Goal: Task Accomplishment & Management: Manage account settings

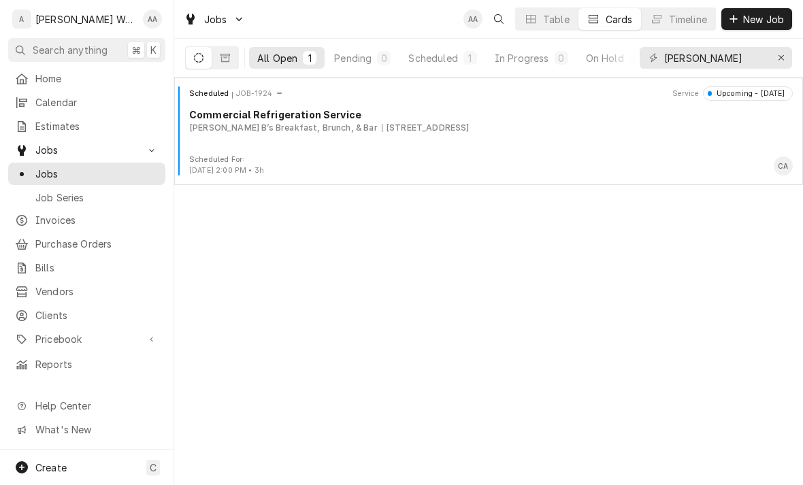
click at [767, 42] on div "Lula" at bounding box center [715, 58] width 152 height 38
click at [777, 48] on button "Erase input" at bounding box center [781, 58] width 22 height 22
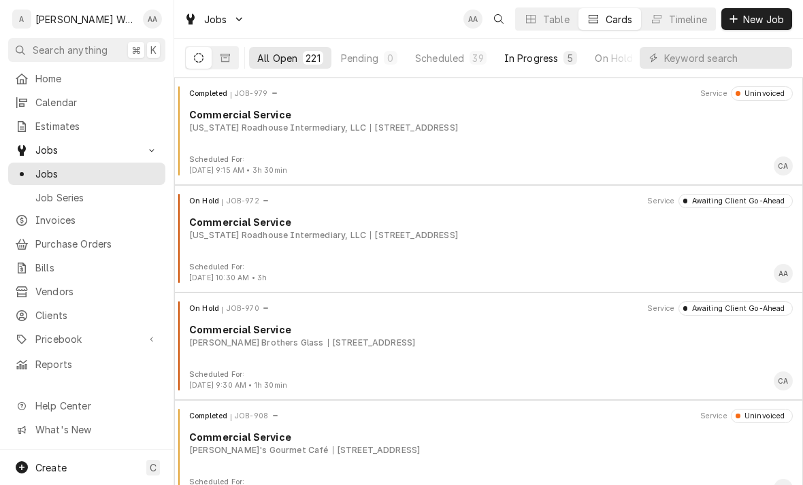
click at [518, 57] on div "In Progress" at bounding box center [531, 58] width 54 height 14
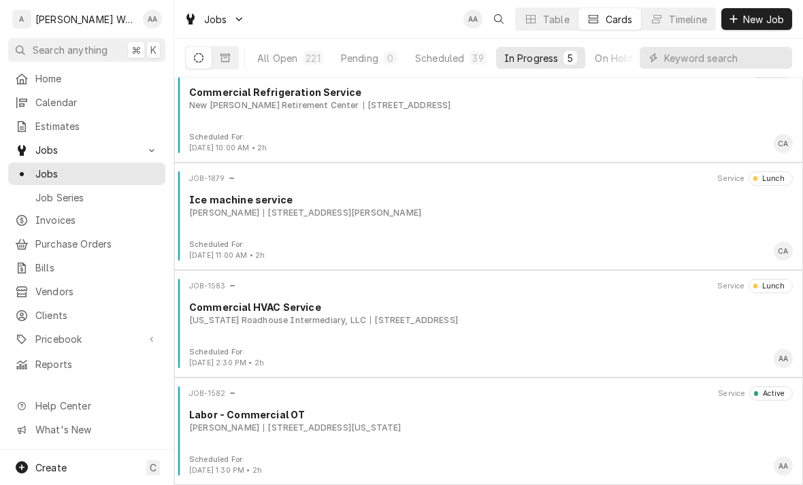
scroll to position [130, 0]
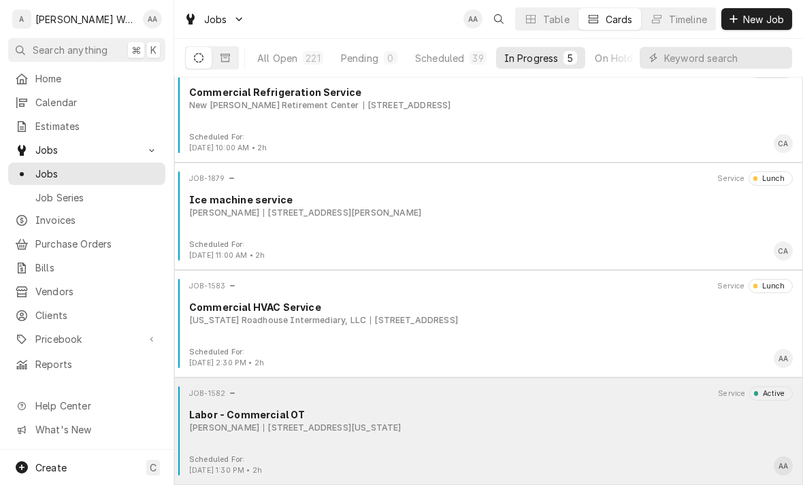
click at [263, 412] on div "Labor - Commercial OT" at bounding box center [490, 414] width 603 height 14
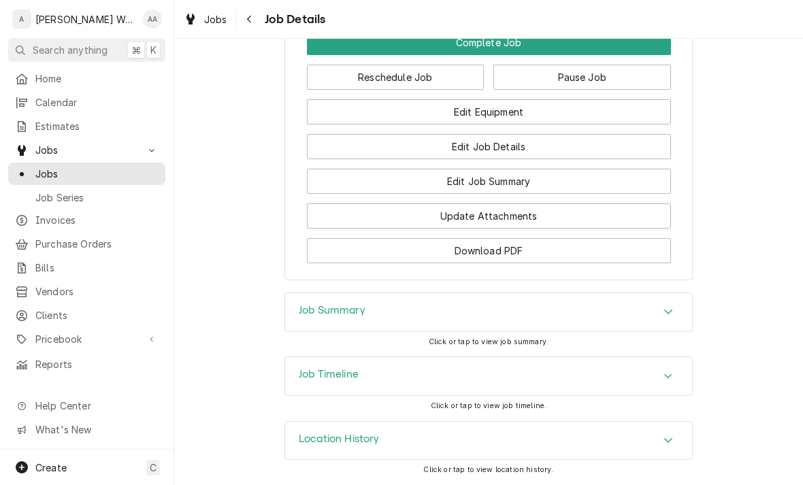
click at [299, 317] on h3 "Job Summary" at bounding box center [332, 310] width 67 height 13
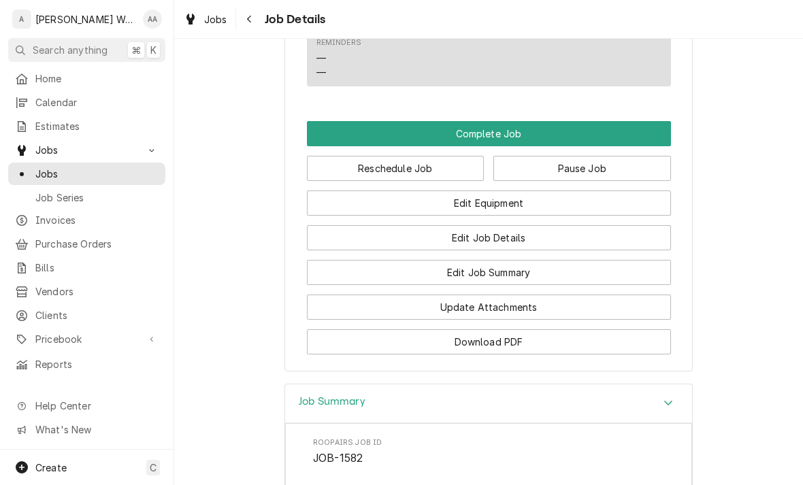
scroll to position [967, 0]
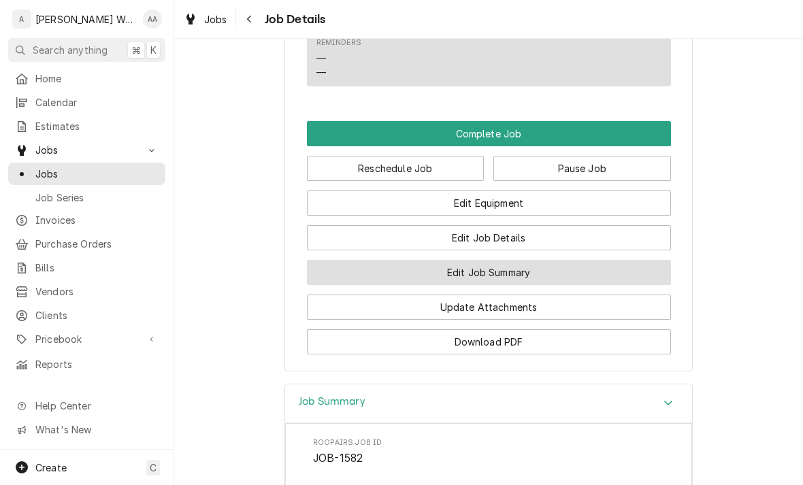
click at [393, 271] on button "Edit Job Summary" at bounding box center [489, 272] width 364 height 25
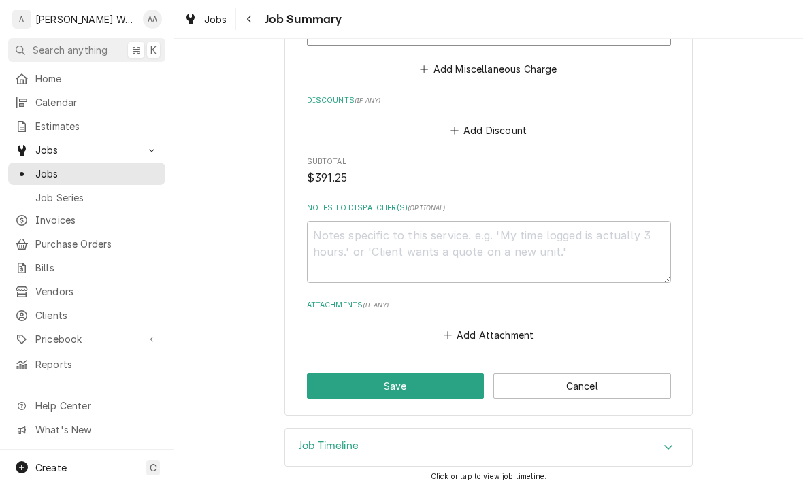
scroll to position [805, 0]
click at [348, 235] on textarea "Notes to Dispatcher(s) ( optional )" at bounding box center [489, 253] width 364 height 62
type textarea "x"
type textarea "C"
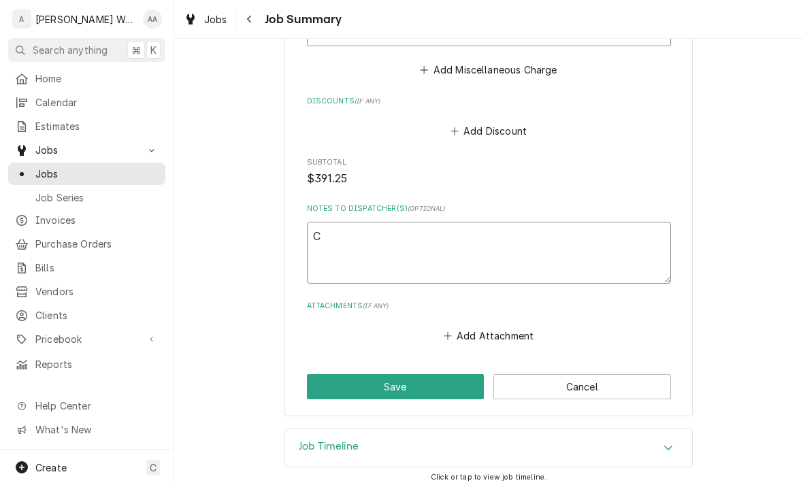
type textarea "x"
type textarea "Ca"
type textarea "x"
type textarea "Cab"
type textarea "x"
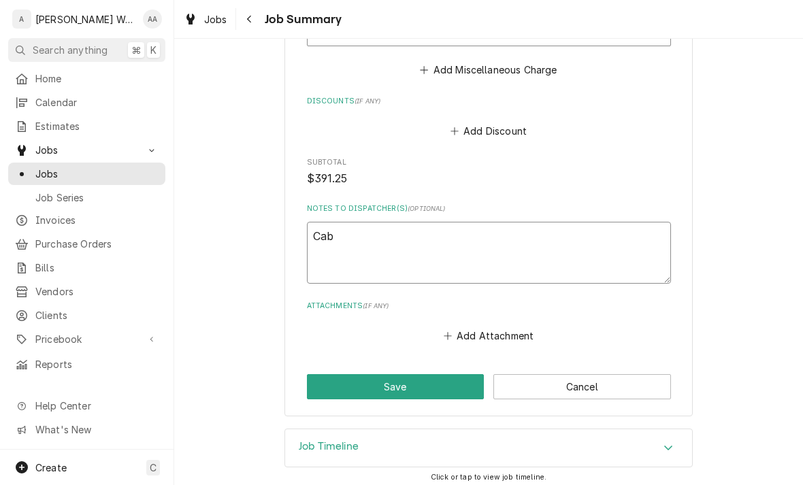
type textarea "Cabi"
type textarea "x"
type textarea "Cabin"
type textarea "x"
type textarea "Cabine"
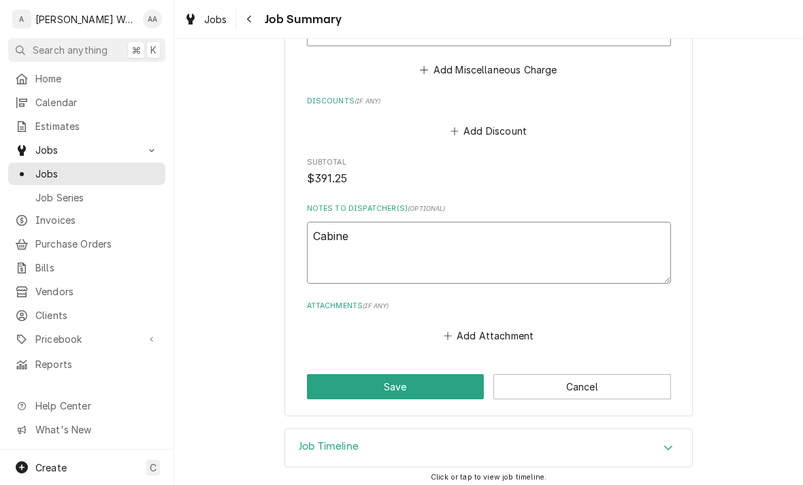
type textarea "x"
type textarea "Cabinet"
type textarea "x"
type textarea "Cabinet"
type textarea "x"
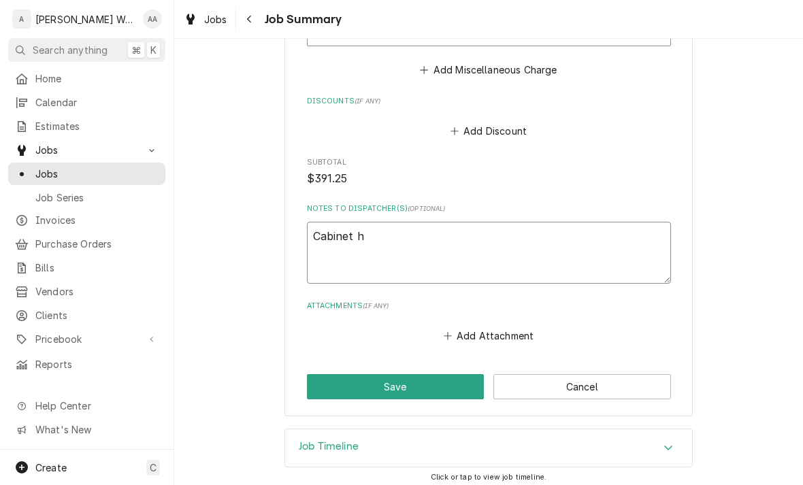
type textarea "Cabinet he"
type textarea "x"
type textarea "Cabinet hea"
type textarea "x"
type textarea "Cabinet heat"
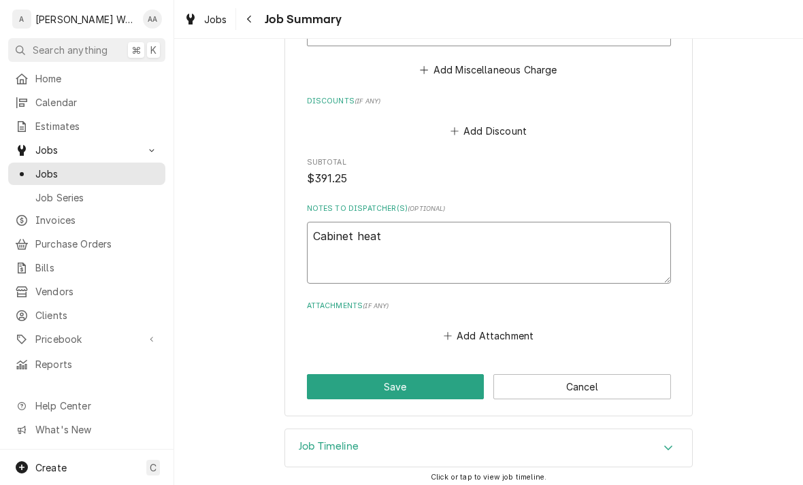
type textarea "x"
type textarea "Cabinet heater"
type textarea "x"
type textarea "Cabinet heater"
type textarea "x"
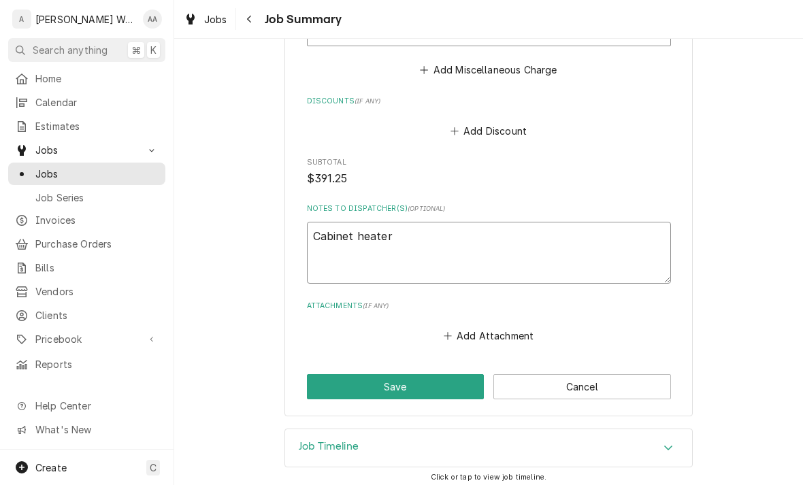
type textarea "Cabinet heater c"
type textarea "x"
type textarea "Cabinet heater ca"
type textarea "x"
type textarea "Cabinet heater can"
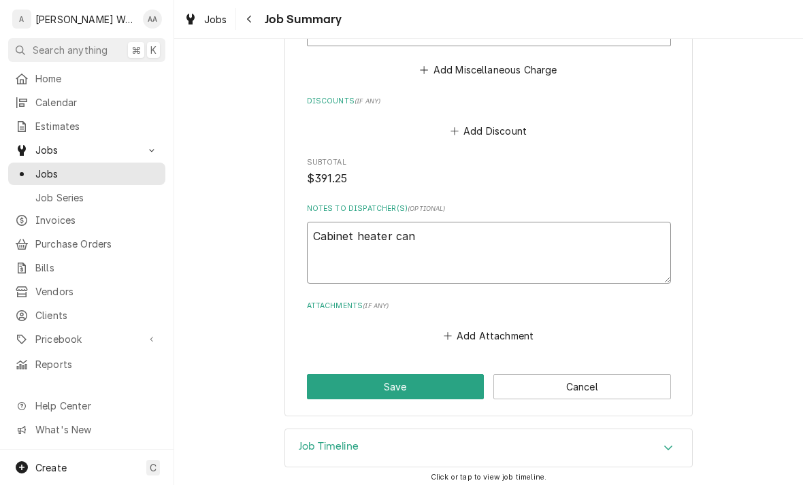
type textarea "x"
type textarea "Cabinet heater can"
type textarea "x"
type textarea "Cabinet heater can no"
type textarea "x"
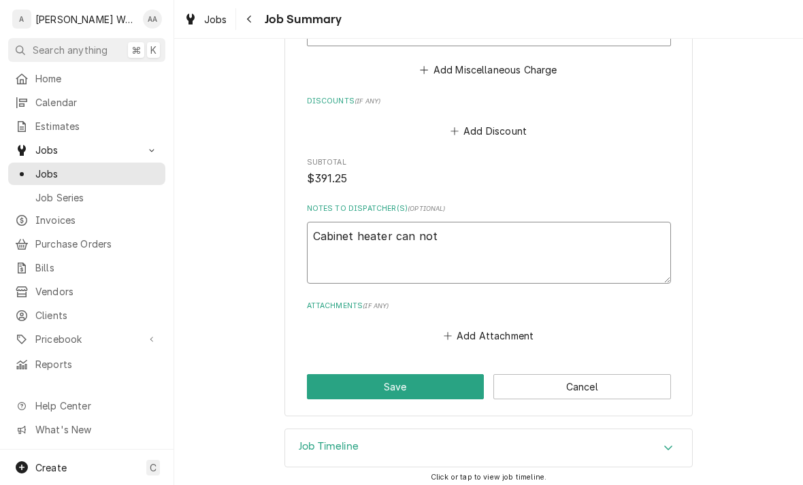
type textarea "Cabinet heater can not"
type textarea "x"
type textarea "Cabinet heater can not b"
type textarea "x"
type textarea "Cabinet heater can not be"
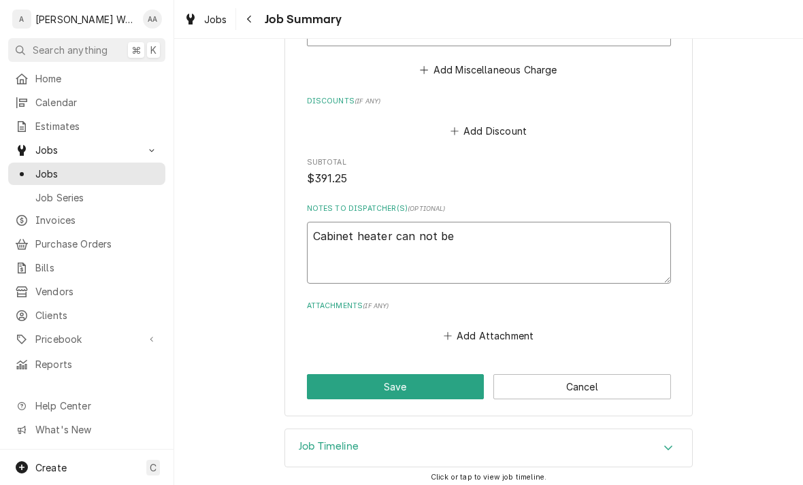
type textarea "x"
type textarea "Cabinet heater can not be"
type textarea "x"
type textarea "Cabinet heater can not be i"
type textarea "x"
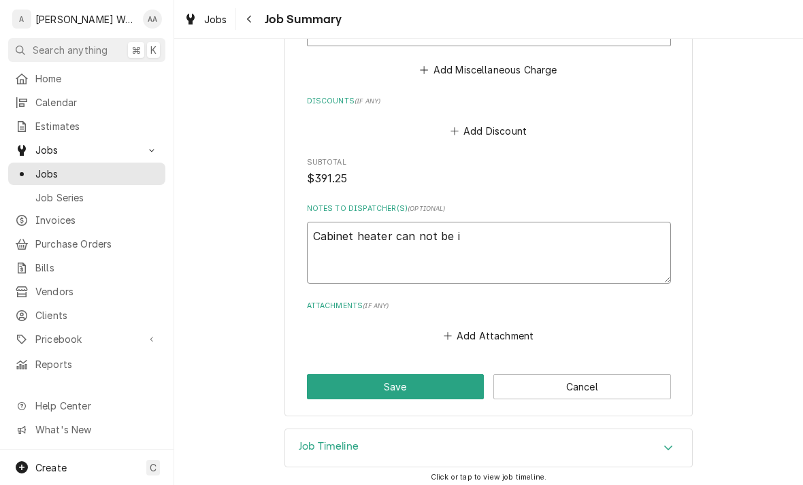
type textarea "Cabinet heater can not be in"
type textarea "x"
type textarea "Cabinet heater can not be ind"
type textarea "x"
type textarea "Cabinet heater can not be indi"
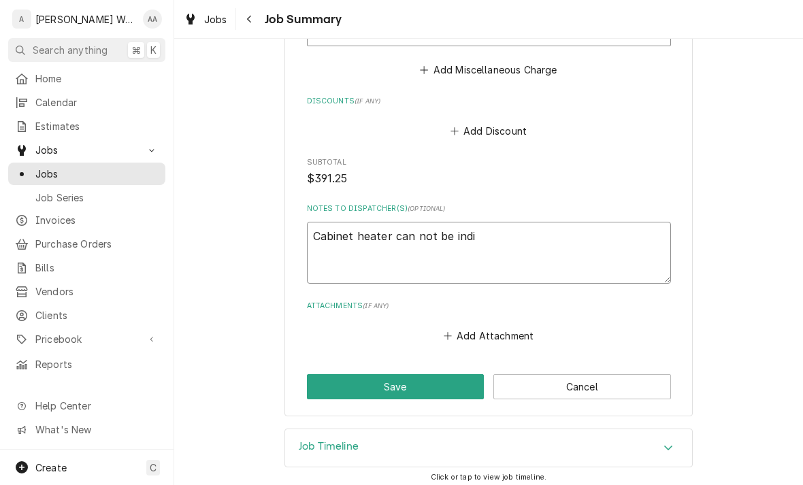
type textarea "x"
type textarea "Cabinet heater can not be indiv"
type textarea "x"
type textarea "Cabinet heater can not be indivi"
type textarea "x"
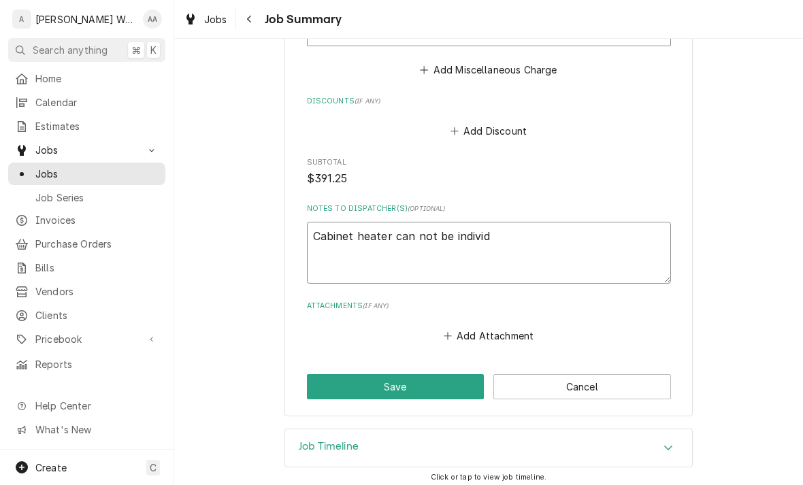
type textarea "Cabinet heater can not be individu"
type textarea "x"
type textarea "Cabinet heater can not be individua"
type textarea "x"
type textarea "Cabinet heater can not be individual"
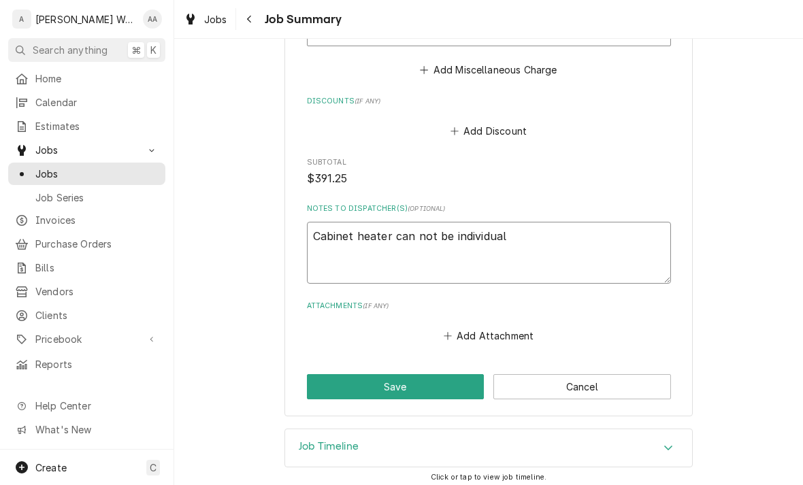
type textarea "x"
type textarea "Cabinet heater can not be individuall"
type textarea "x"
type textarea "Cabinet heater can not be individually"
type textarea "x"
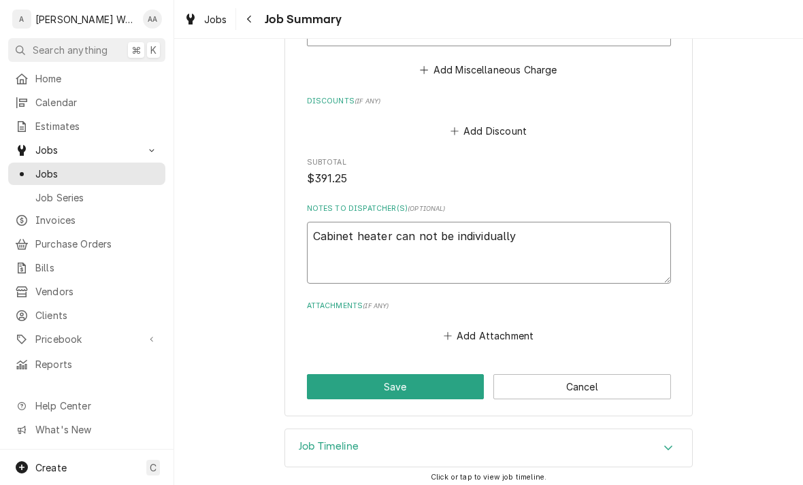
type textarea "Cabinet heater can not be individually"
type textarea "x"
type textarea "Cabinet heater can not be individually r"
type textarea "x"
type textarea "Cabinet heater can not be individually re"
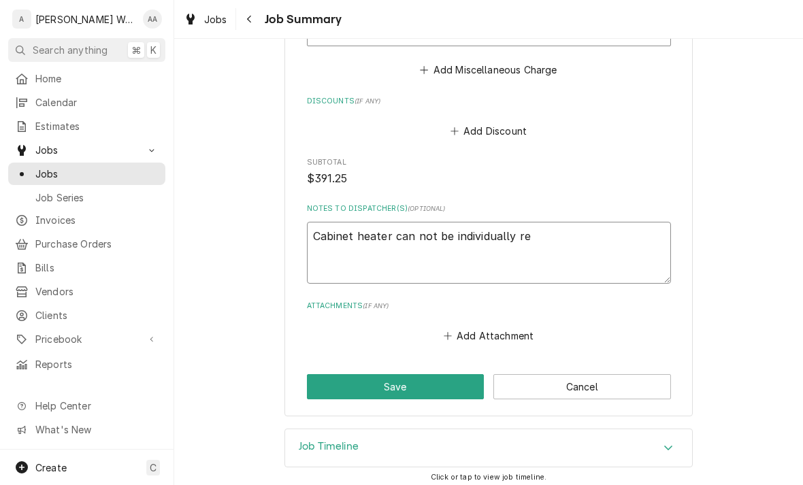
type textarea "x"
type textarea "Cabinet heater can not be individually rep"
type textarea "x"
type textarea "Cabinet heater can not be individually repp"
type textarea "x"
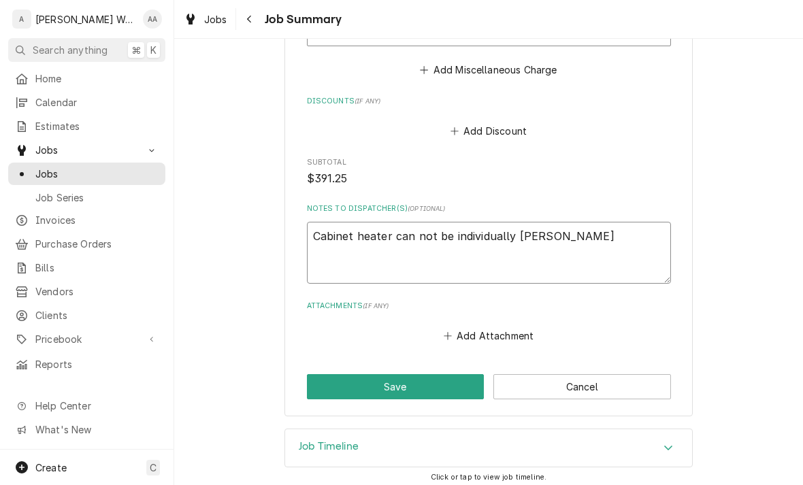
type textarea "Cabinet heater can not be individually rep"
type textarea "x"
type textarea "Cabinet heater can not be individually repl"
type textarea "x"
type textarea "Cabinet heater can not be individually repla"
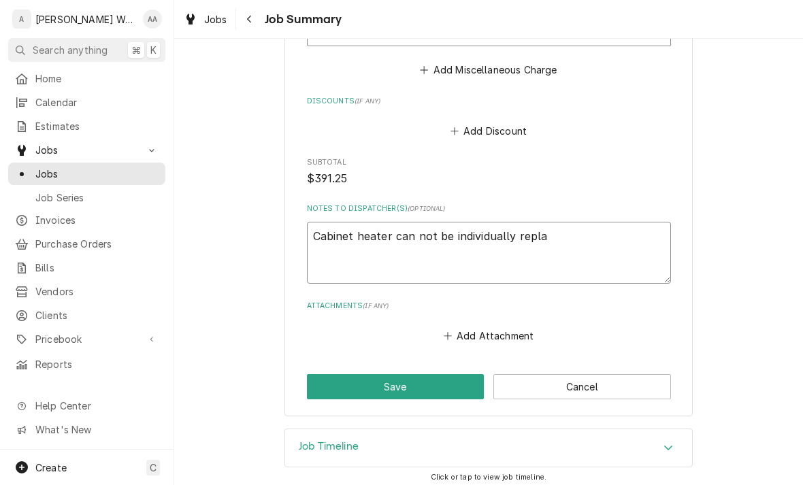
type textarea "x"
type textarea "Cabinet heater can not be individually replac"
type textarea "x"
type textarea "Cabinet heater can not be individually replace"
type textarea "x"
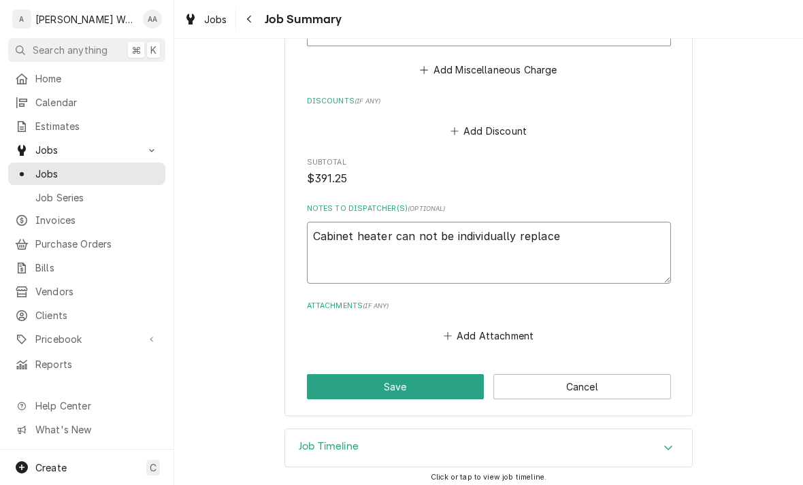
type textarea "Cabinet heater can not be individually replaced"
type textarea "x"
type textarea "Cabinet heater can not be individually replaced"
type textarea "x"
type textarea "Cabinet heater can not be individually replaced -"
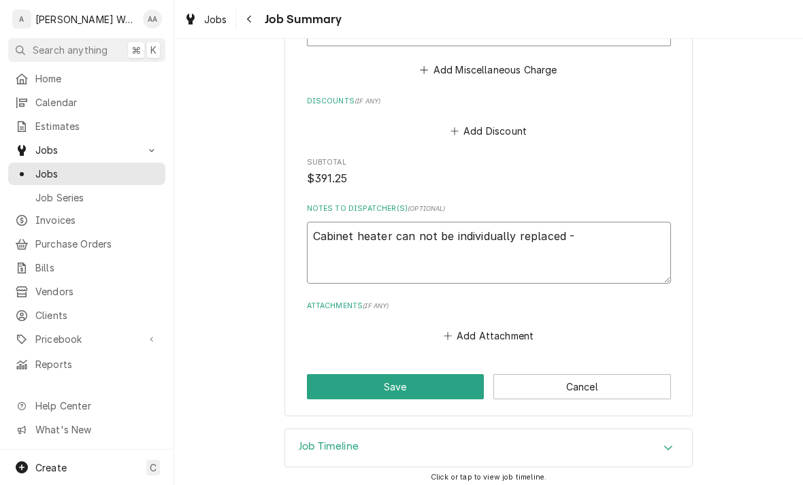
type textarea "x"
type textarea "Cabinet heater can not be individually replaced -"
type textarea "x"
type textarea "Cabinet heater can not be individually replaced - m"
type textarea "x"
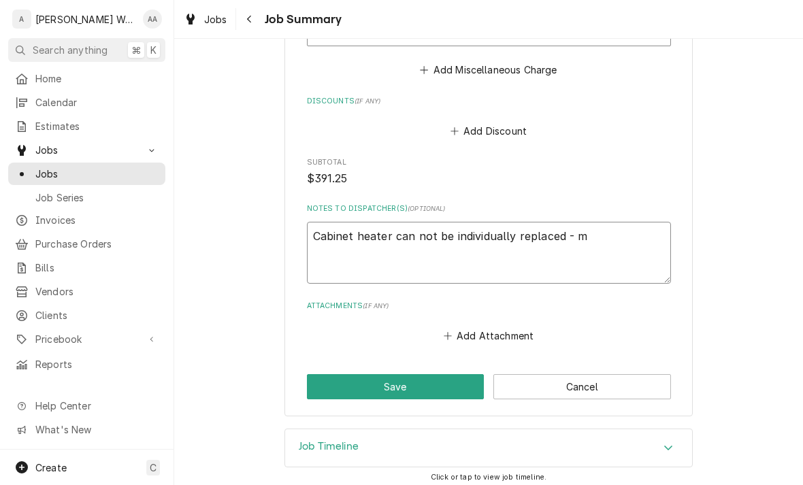
type textarea "Cabinet heater can not be individually replaced - mu"
type textarea "x"
type textarea "Cabinet heater can not be individually replaced - mus"
type textarea "x"
type textarea "Cabinet heater can not be individually replaced - must"
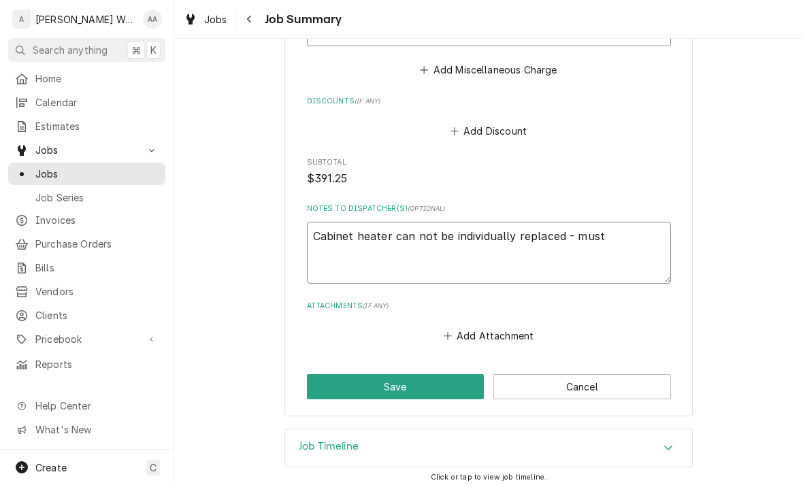
type textarea "x"
type textarea "Cabinet heater can not be individually replaced - must"
type textarea "x"
type textarea "Cabinet heater can not be individually replaced - must r"
type textarea "x"
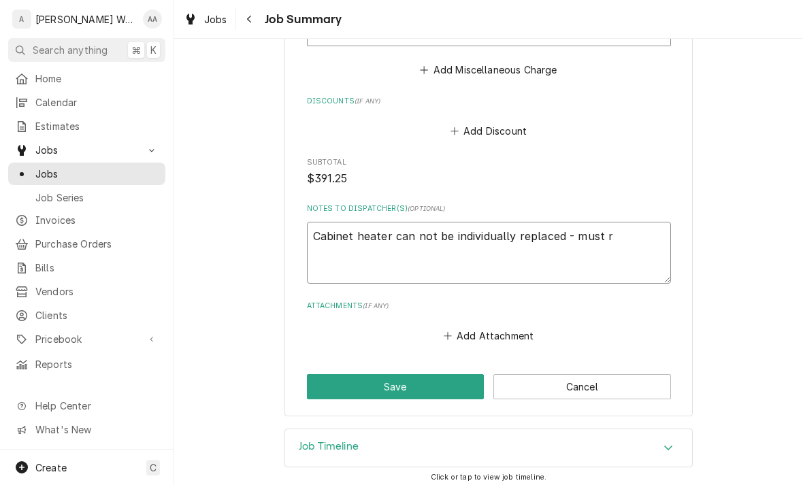
type textarea "Cabinet heater can not be individually replaced - must re"
type textarea "x"
type textarea "Cabinet heater can not be individually replaced - must rep"
type textarea "x"
type textarea "Cabinet heater can not be individually replaced - must repl"
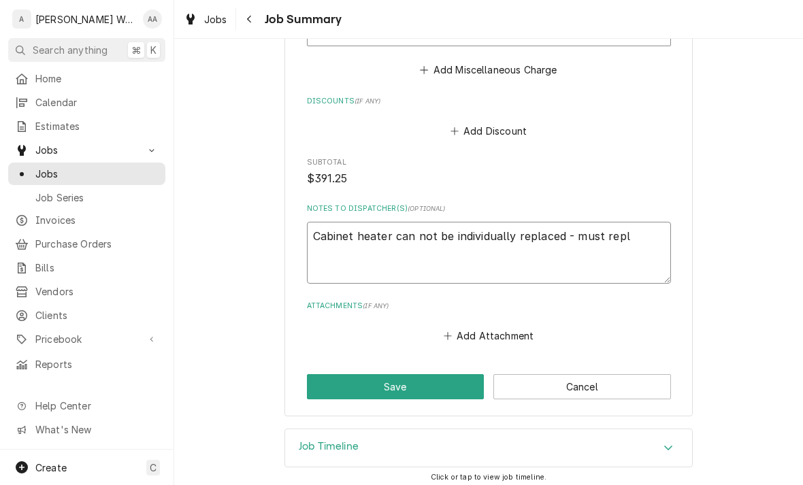
type textarea "x"
type textarea "Cabinet heater can not be individually replaced - must repla"
type textarea "x"
type textarea "Cabinet heater can not be individually replaced - must replace"
type textarea "x"
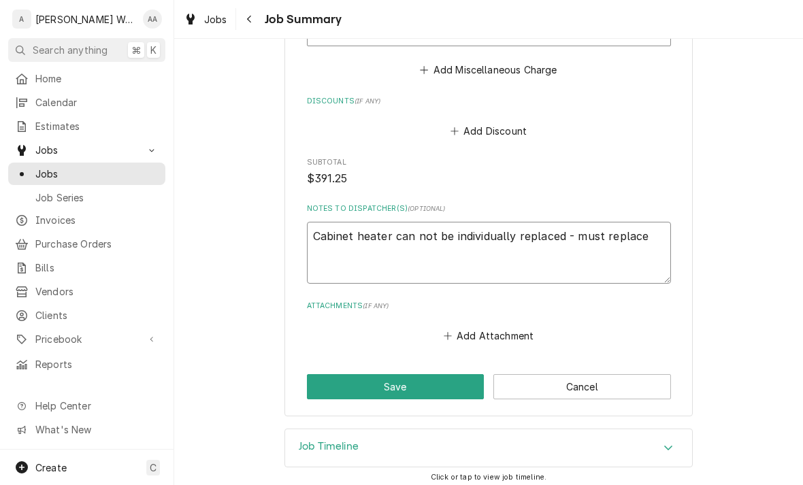
type textarea "Cabinet heater can not be individually replaced - must replace"
type textarea "x"
type textarea "Cabinet heater can not be individually replaced - must replace d"
type textarea "x"
type textarea "Cabinet heater can not be individually replaced - must replace do"
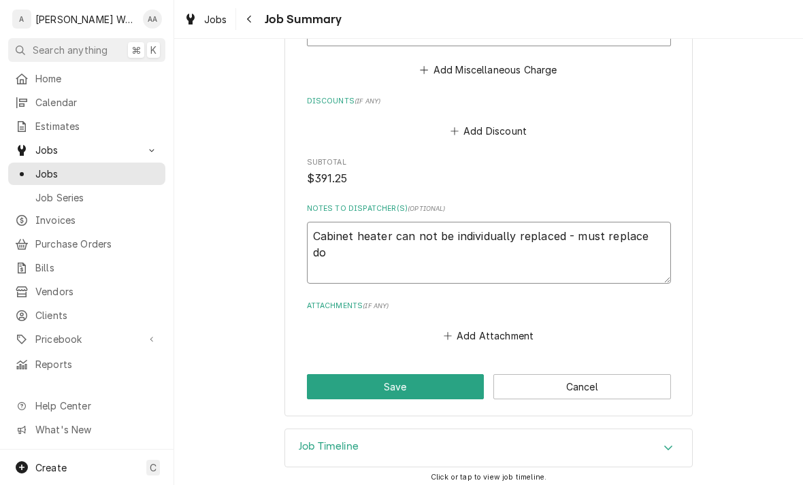
type textarea "x"
type textarea "Cabinet heater can not be individually replaced - must replace doo"
type textarea "x"
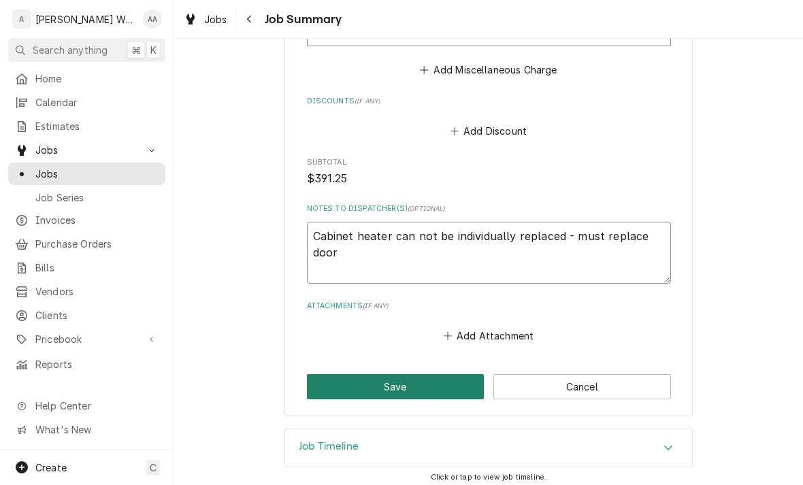
type textarea "Cabinet heater can not be individually replaced - must replace door"
click at [359, 381] on button "Save" at bounding box center [396, 386] width 178 height 25
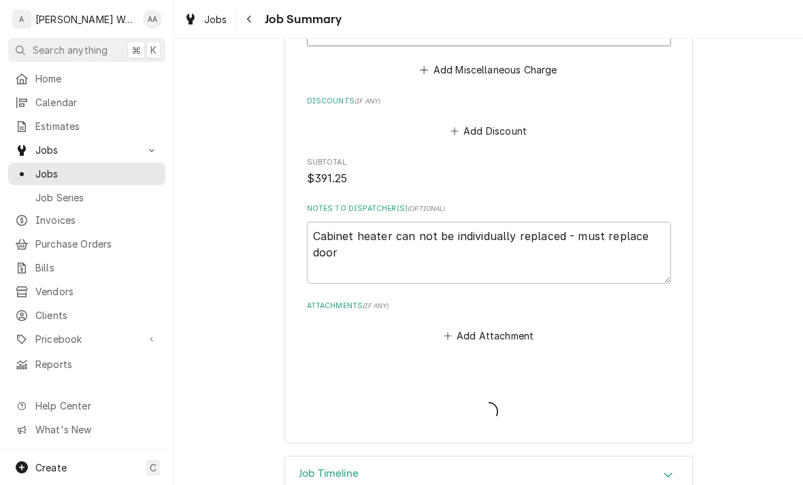
type textarea "x"
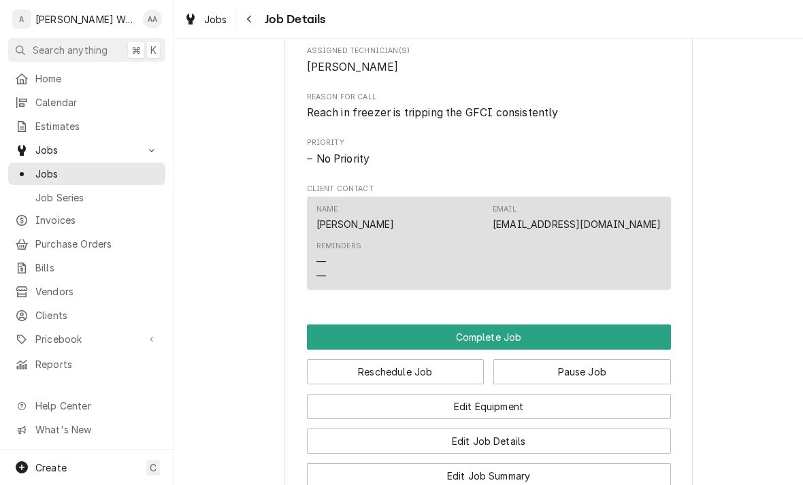
scroll to position [824, 0]
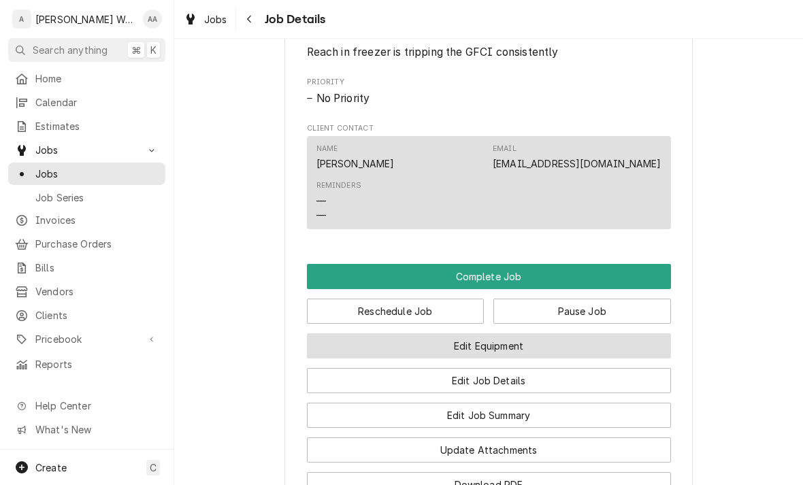
click at [403, 335] on button "Edit Equipment" at bounding box center [489, 345] width 364 height 25
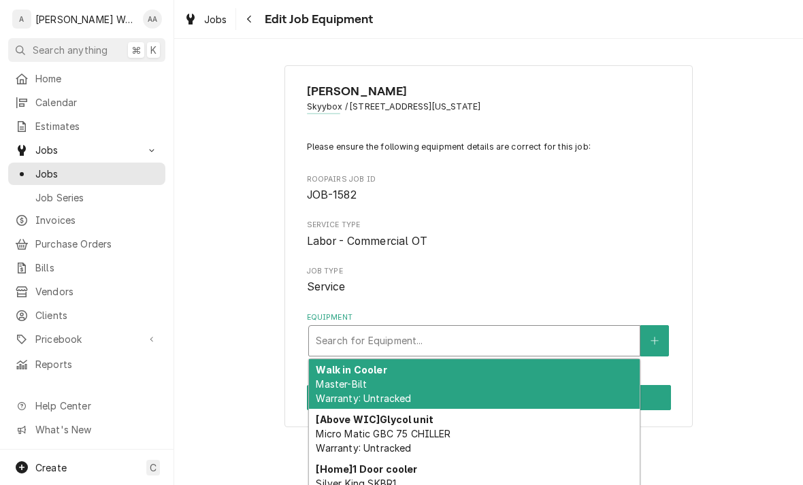
click at [395, 346] on div "Equipment" at bounding box center [474, 341] width 317 height 24
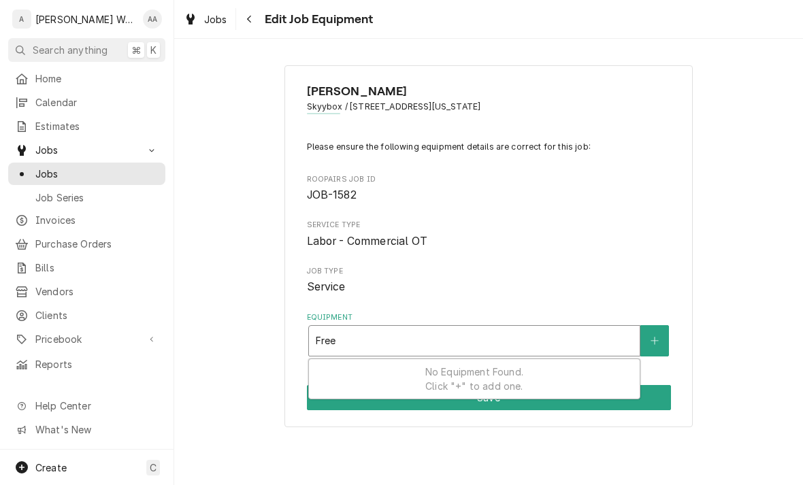
type input "Free"
click at [669, 347] on div "Use Up and Down to choose options, press Enter to select the currently focused …" at bounding box center [489, 340] width 364 height 31
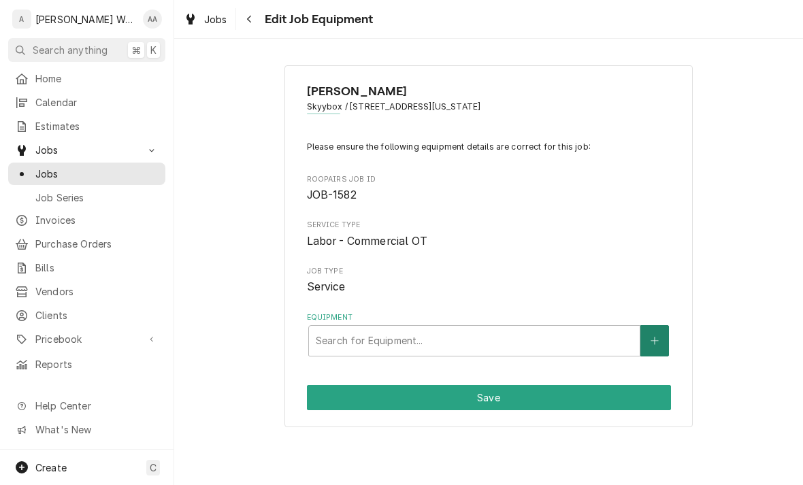
click at [648, 337] on button "Equipment" at bounding box center [654, 340] width 29 height 31
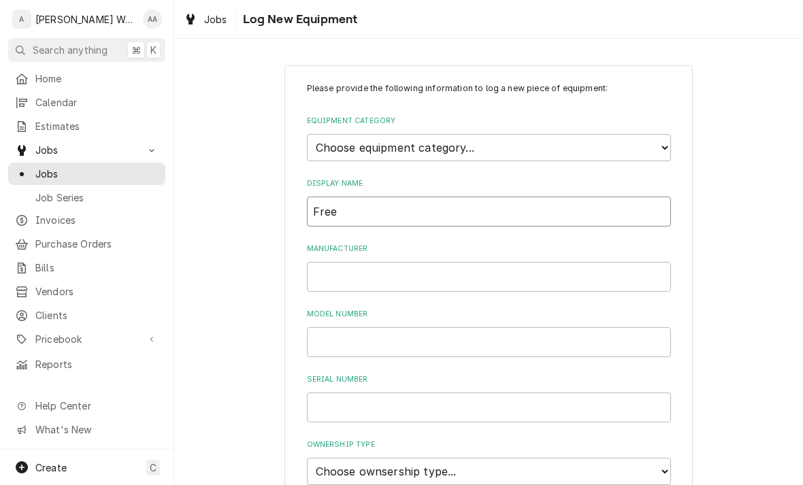
click at [354, 210] on input "Free" at bounding box center [489, 212] width 364 height 30
type input "Free"
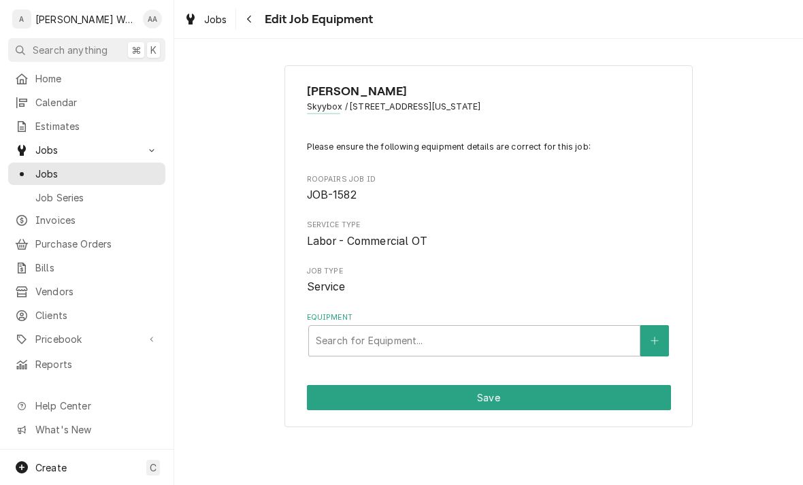
click at [592, 355] on div "[PERSON_NAME] Skyybox / [STREET_ADDRESS][US_STATE] Please ensure the following …" at bounding box center [488, 246] width 408 height 363
click at [372, 337] on div "Search for Equipment..." at bounding box center [474, 340] width 317 height 14
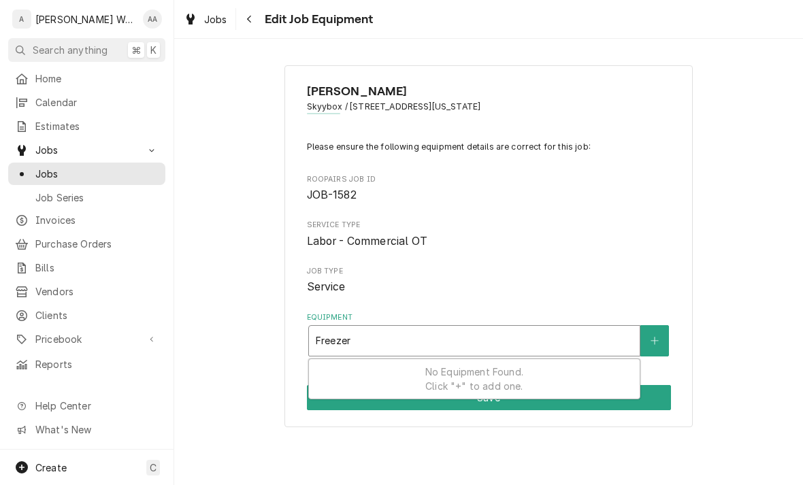
type input "Freezer"
click at [664, 330] on button "Equipment" at bounding box center [654, 340] width 29 height 31
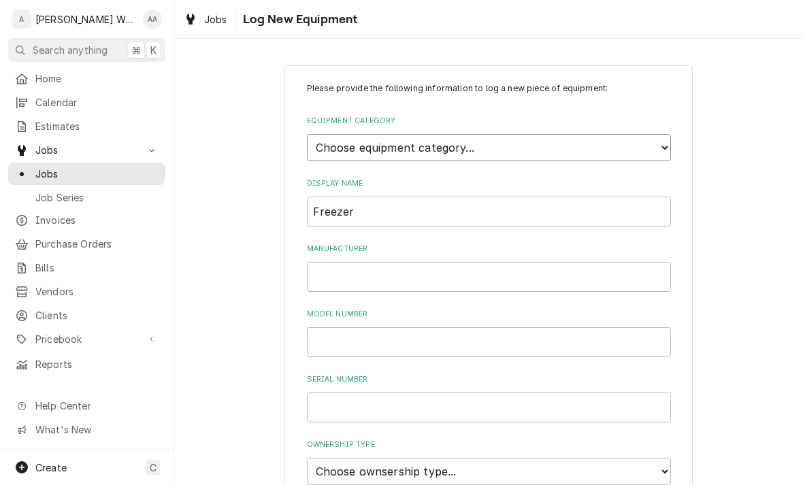
click at [322, 141] on select "Choose equipment category... Ice Machines Refrigeration Beverage Equipment Work…" at bounding box center [489, 147] width 364 height 27
select select "8"
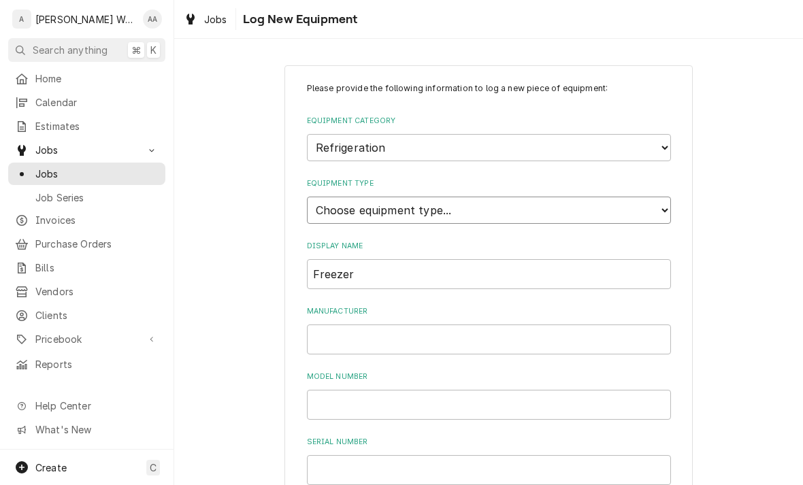
click at [355, 203] on select "Choose equipment type... Bar Refrigeration Blast Chiller Chef Base Freezer Chef…" at bounding box center [489, 210] width 364 height 27
click at [329, 201] on select "Choose equipment type... Bar Refrigeration Blast Chiller Chef Base Freezer Chef…" at bounding box center [489, 210] width 364 height 27
select select "70"
click at [317, 263] on input "Freezer" at bounding box center [489, 274] width 364 height 30
type input "TurboAir Freezer"
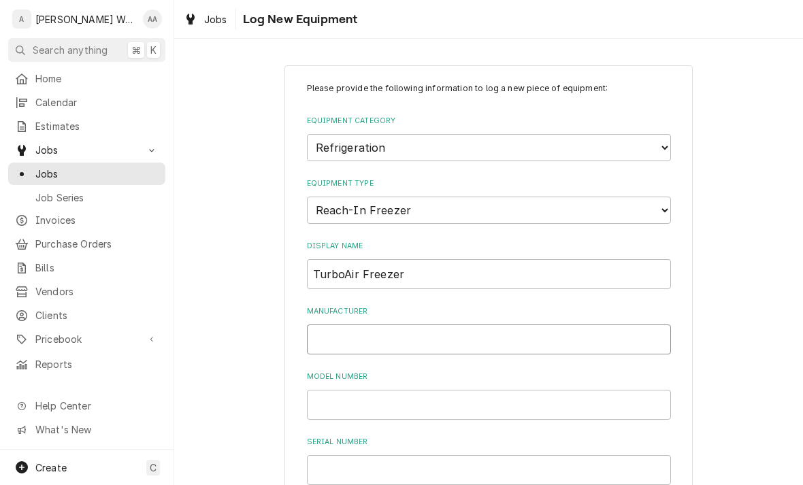
click at [327, 324] on input "Manufacturer" at bounding box center [489, 339] width 364 height 30
type input "TurboAir"
type input "M3F47-2-N"
click at [335, 458] on input "Serial Number" at bounding box center [489, 470] width 364 height 30
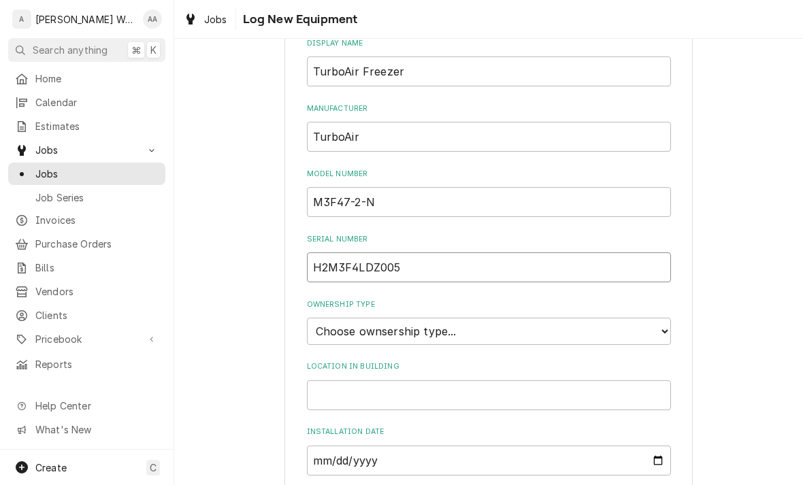
scroll to position [211, 0]
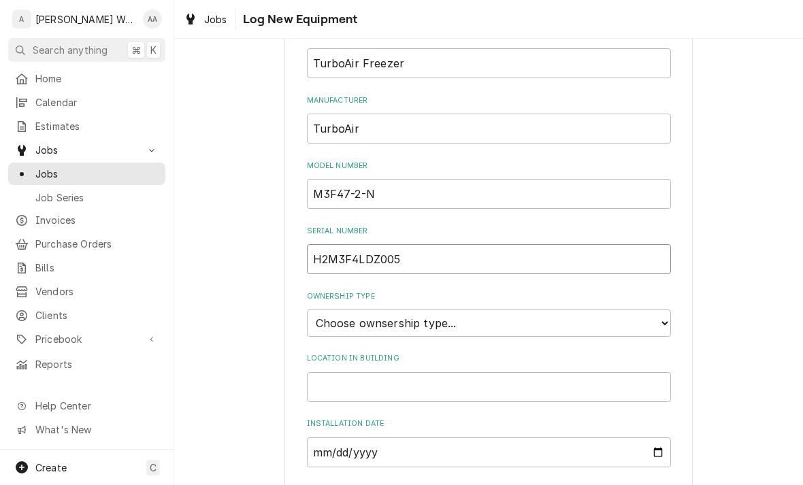
type input "H2M3F4LDZ005"
click at [319, 310] on select "Choose ownsership type... Unknown Owned Leased Rented" at bounding box center [489, 323] width 364 height 27
select select "1"
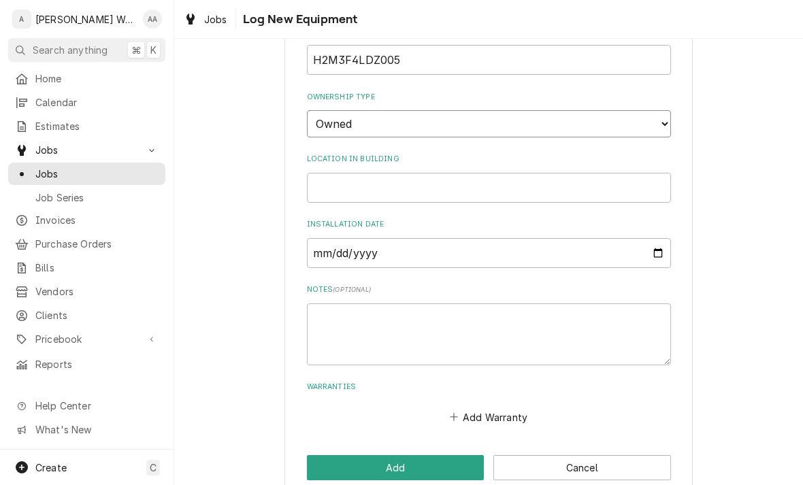
scroll to position [410, 0]
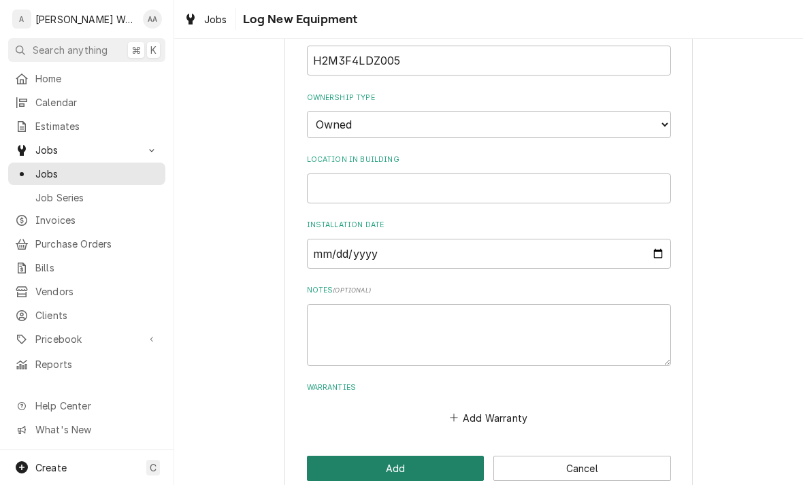
click at [339, 456] on button "Add" at bounding box center [396, 468] width 178 height 25
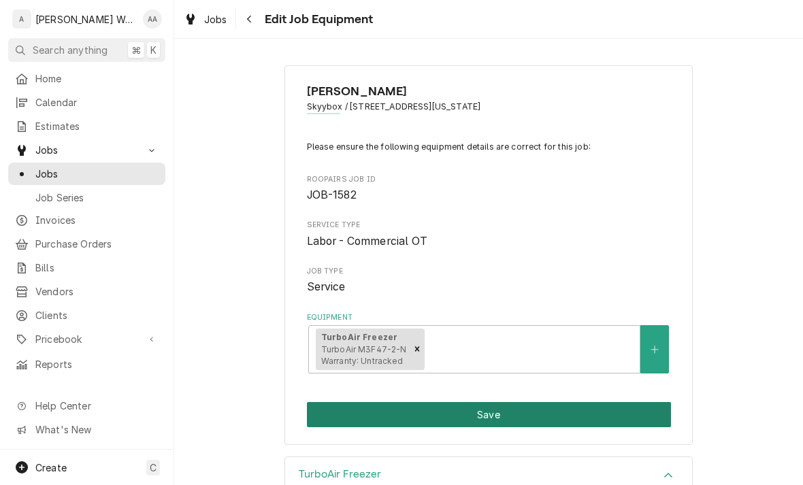
click at [333, 412] on button "Save" at bounding box center [489, 414] width 364 height 25
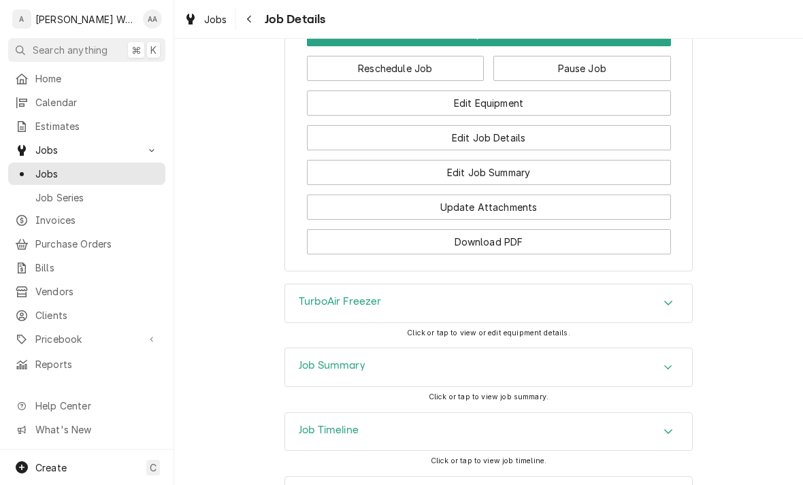
scroll to position [1097, 0]
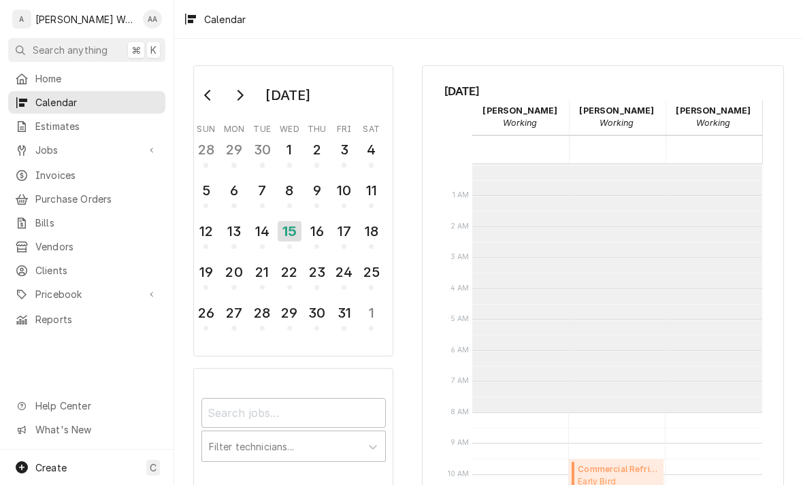
scroll to position [248, 0]
